Goal: Transaction & Acquisition: Purchase product/service

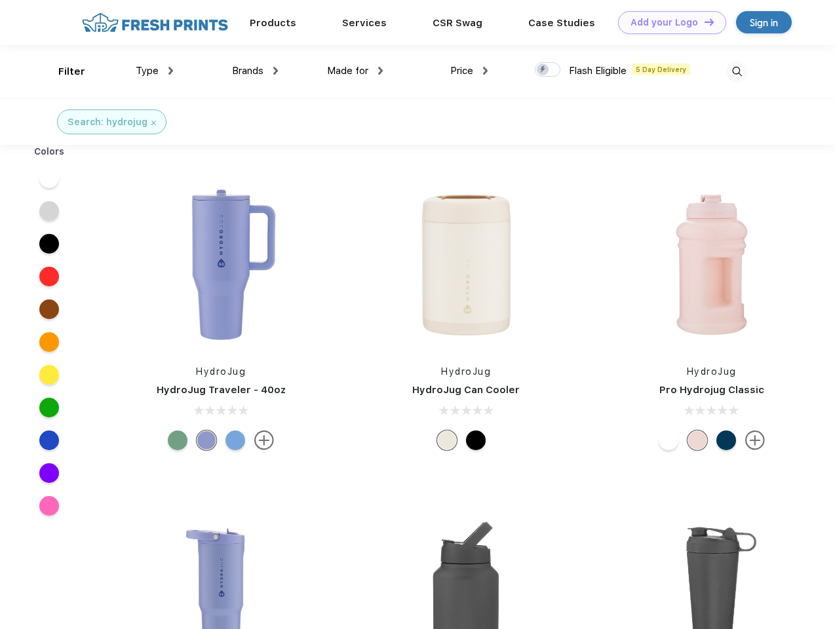
click at [667, 22] on link "Add your Logo Design Tool" at bounding box center [672, 22] width 108 height 23
click at [0, 0] on div "Design Tool" at bounding box center [0, 0] width 0 height 0
click at [703, 22] on link "Add your Logo Design Tool" at bounding box center [672, 22] width 108 height 23
click at [63, 71] on div "Filter" at bounding box center [71, 71] width 27 height 15
click at [155, 71] on span "Type" at bounding box center [147, 71] width 23 height 12
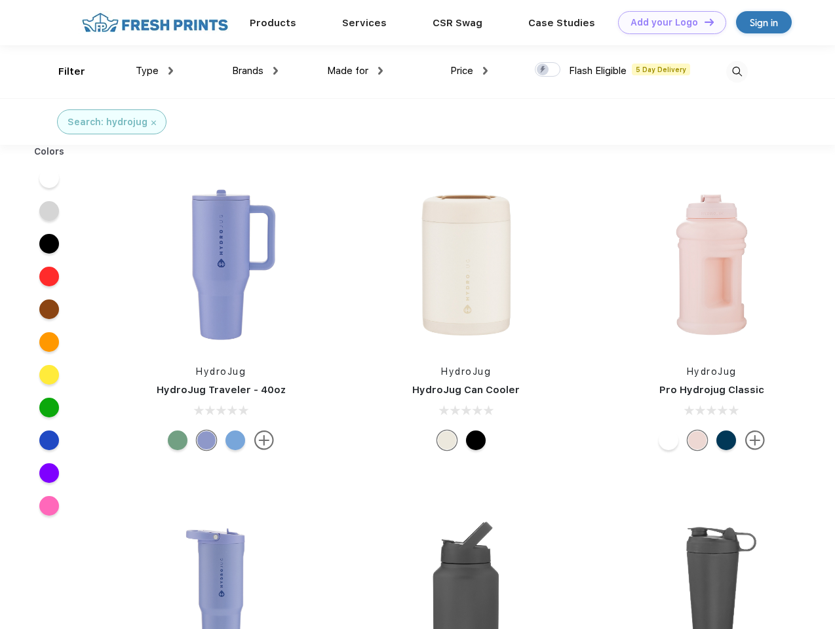
click at [255, 71] on span "Brands" at bounding box center [247, 71] width 31 height 12
click at [355, 71] on span "Made for" at bounding box center [347, 71] width 41 height 12
click at [469, 71] on span "Price" at bounding box center [461, 71] width 23 height 12
click at [548, 70] on div at bounding box center [548, 69] width 26 height 14
click at [543, 70] on input "checkbox" at bounding box center [539, 66] width 9 height 9
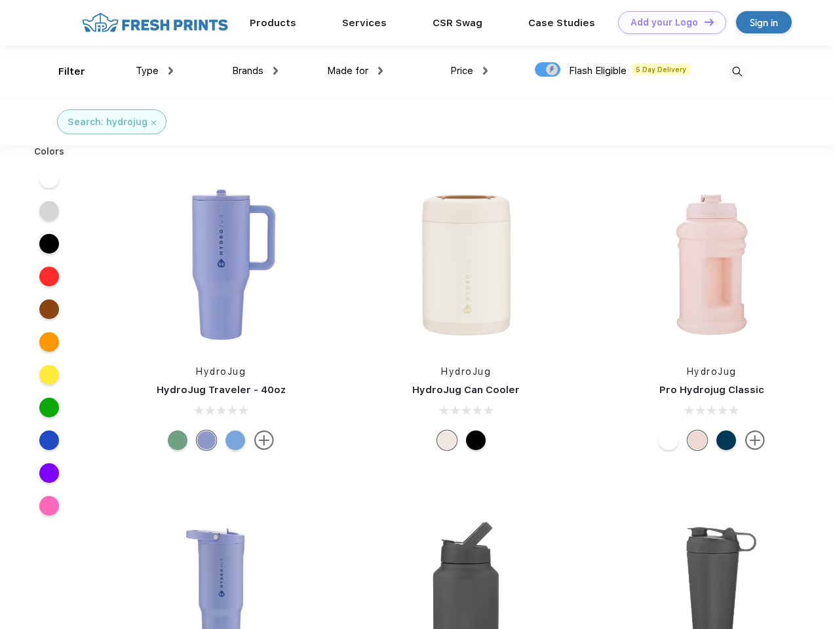
click at [737, 71] on img at bounding box center [737, 72] width 22 height 22
